Goal: Find specific page/section: Find specific page/section

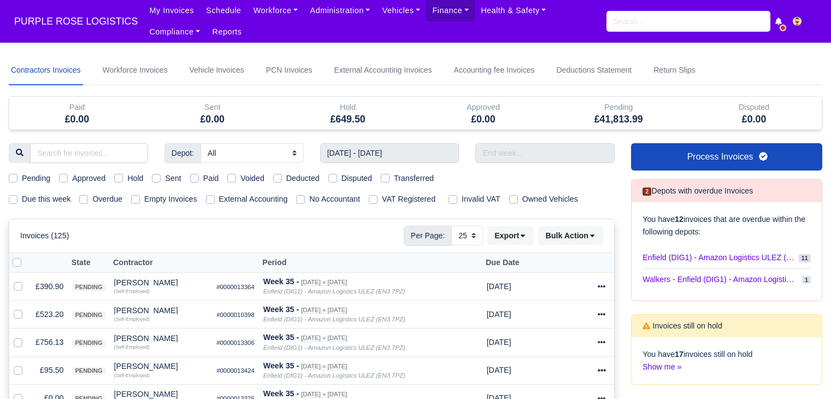
select select "25"
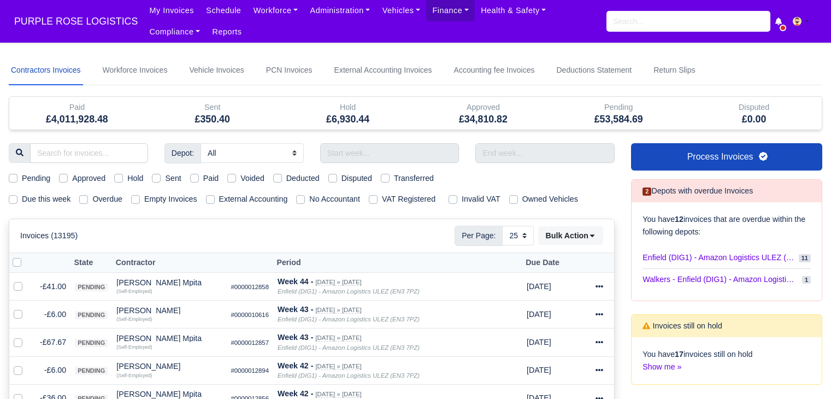
select select "25"
click at [80, 156] on input "search" at bounding box center [89, 153] width 118 height 20
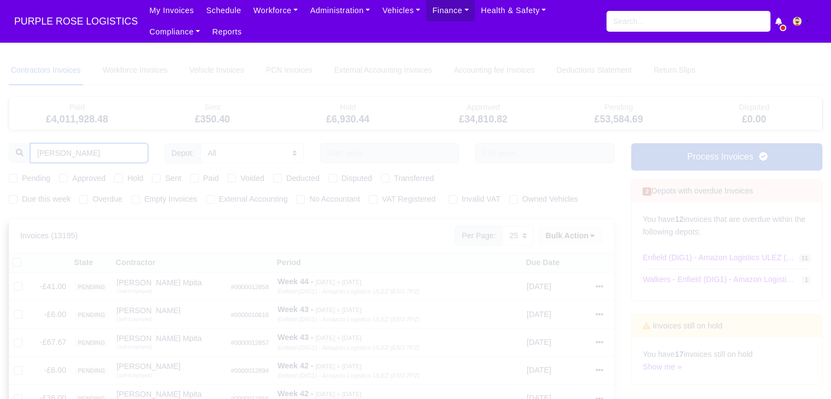
type input "[PERSON_NAME]"
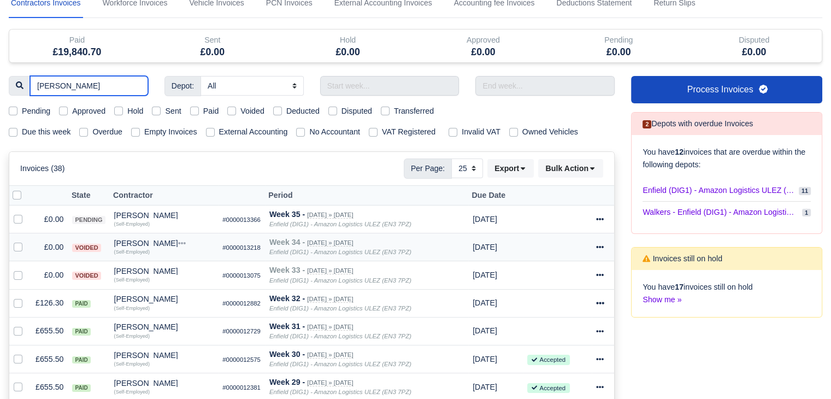
scroll to position [72, 0]
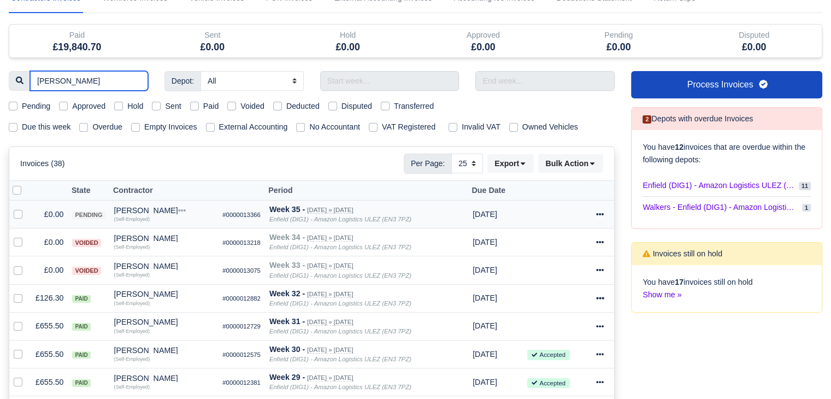
type input "RAUL"
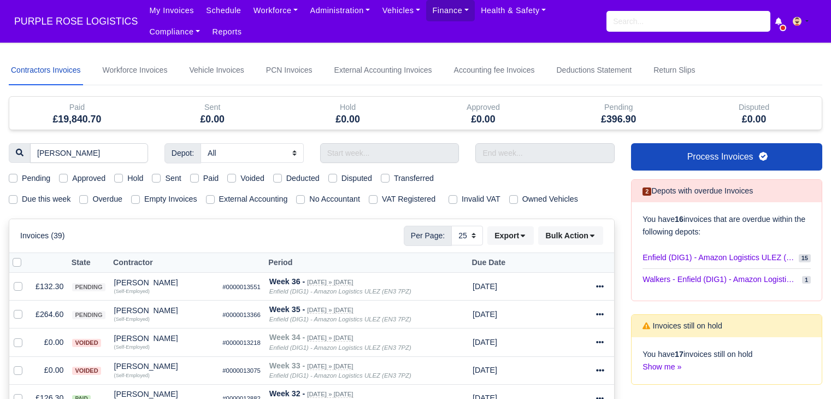
select select "25"
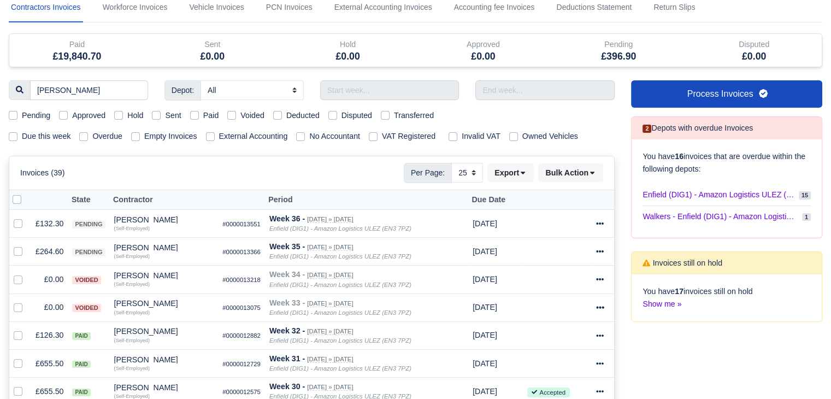
click at [614, 119] on div "Pending Approved Hold Sent Paid Voided Deducted Disputed Transferred" at bounding box center [312, 115] width 622 height 13
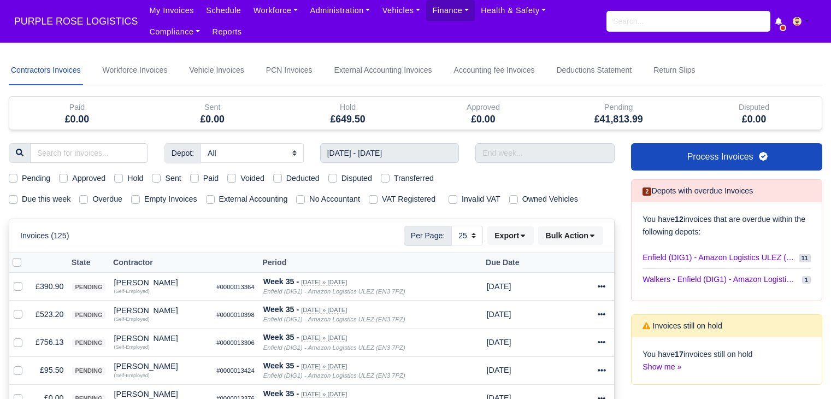
select select "25"
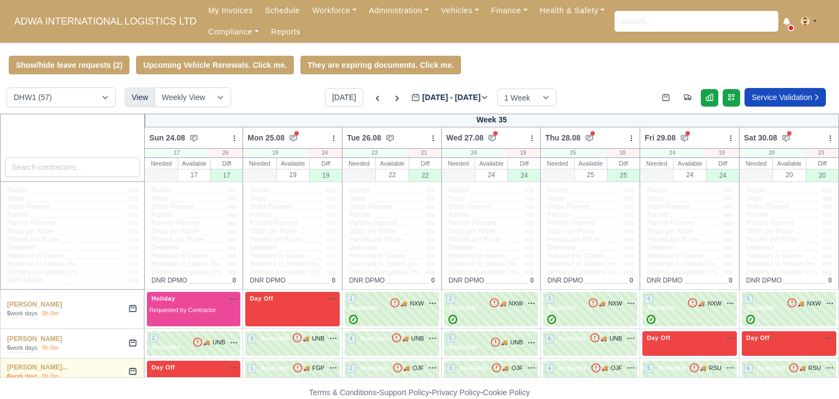
select select "2"
click at [493, 13] on link "Finance" at bounding box center [509, 10] width 49 height 21
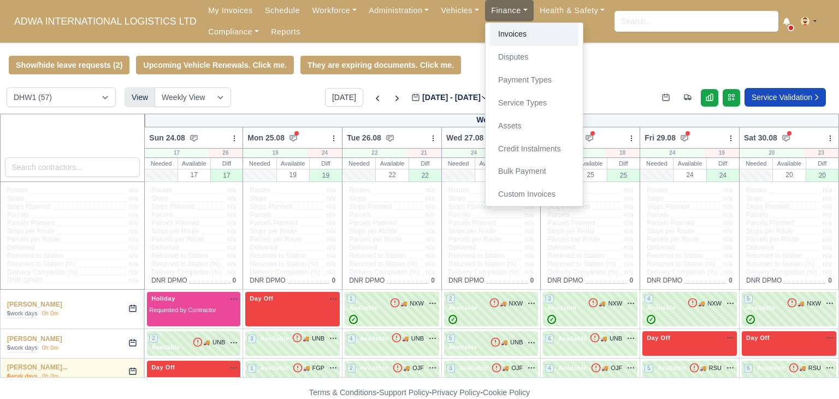
click at [492, 31] on link "Invoices" at bounding box center [534, 34] width 89 height 23
